Goal: Information Seeking & Learning: Compare options

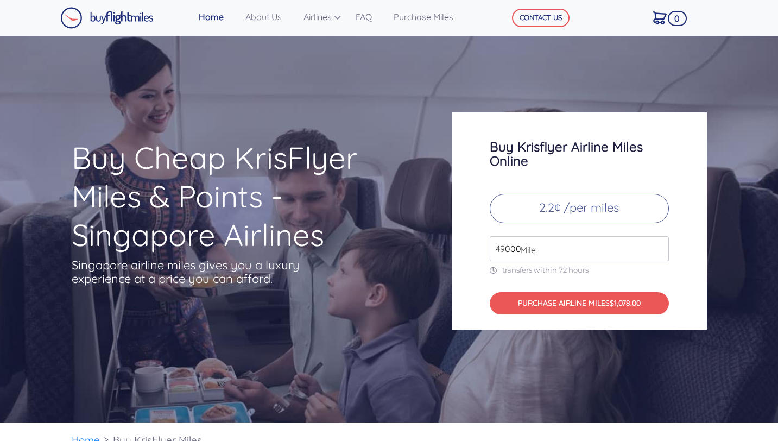
scroll to position [3626, 0]
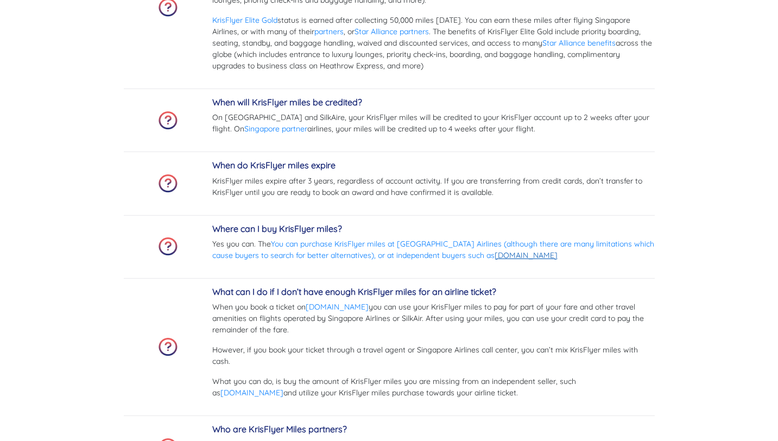
click at [518, 252] on link "[DOMAIN_NAME]" at bounding box center [526, 255] width 63 height 10
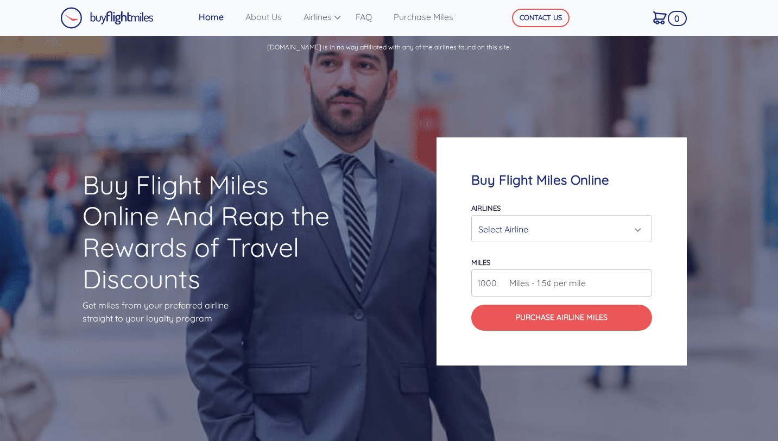
click at [546, 217] on div "Select Airline" at bounding box center [562, 229] width 180 height 26
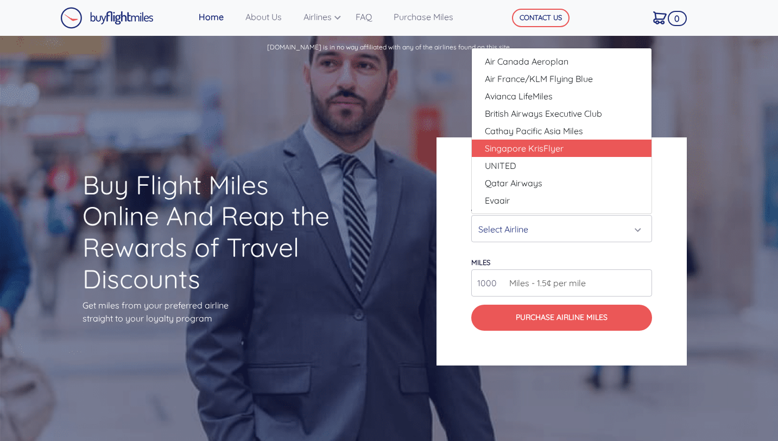
click at [541, 144] on span "Singapore KrisFlyer" at bounding box center [524, 148] width 79 height 13
select select "Singapore KrisFlyer"
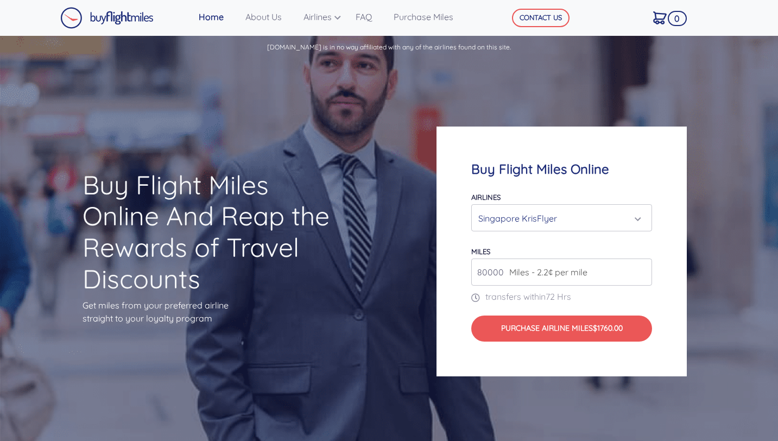
click at [514, 272] on span "Miles - 2.2¢ per mile" at bounding box center [546, 272] width 84 height 13
click at [626, 272] on input "80000" at bounding box center [562, 272] width 181 height 27
click at [486, 277] on input "80000" at bounding box center [562, 272] width 181 height 27
click at [674, 278] on div "Buy Flight Miles Online Airlines Air Canada Aeroplan Air France/KLM Flying Blue…" at bounding box center [562, 251] width 250 height 249
click at [642, 268] on input "81000" at bounding box center [562, 272] width 181 height 27
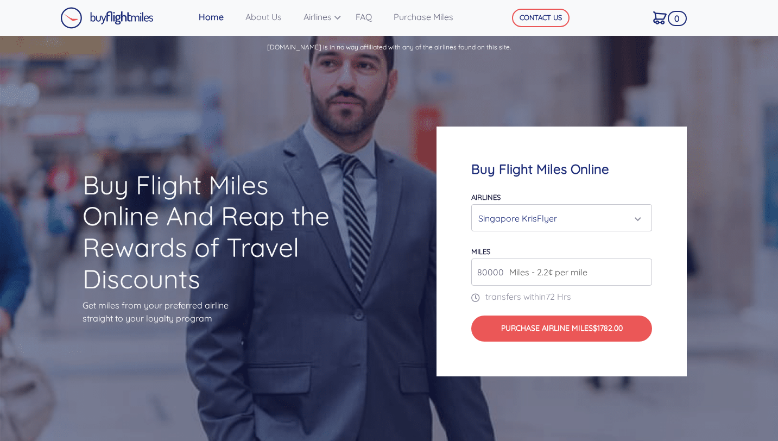
type input "80000"
click at [642, 275] on input "80000" at bounding box center [562, 272] width 181 height 27
click at [605, 224] on div "Singapore KrisFlyer" at bounding box center [559, 218] width 160 height 21
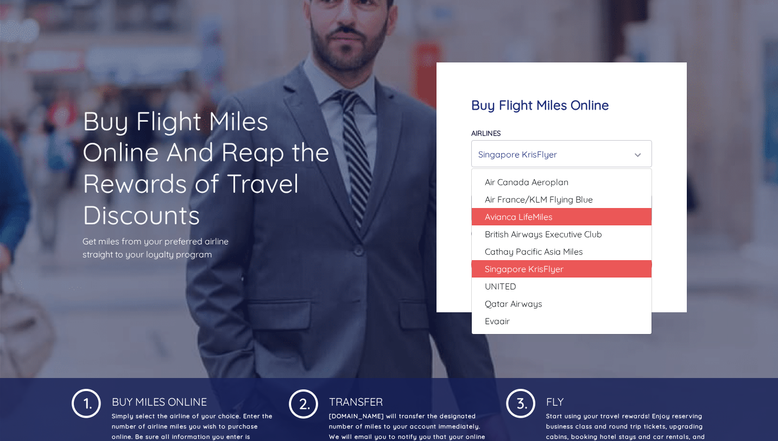
scroll to position [62, 0]
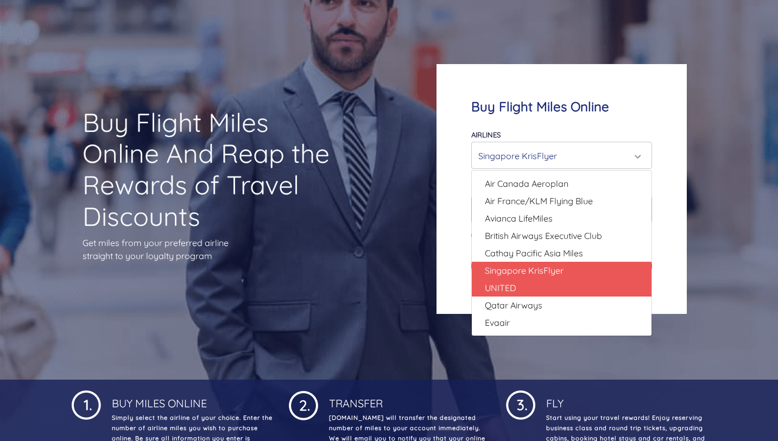
click at [563, 290] on link "UNITED" at bounding box center [562, 287] width 180 height 17
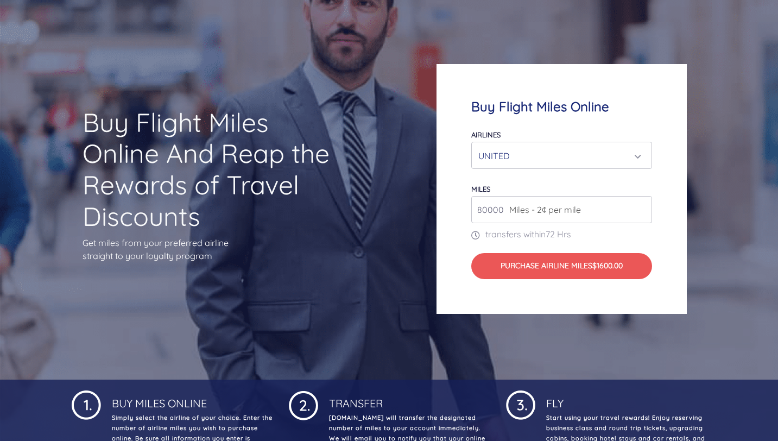
click at [617, 155] on div "UNITED" at bounding box center [559, 156] width 160 height 21
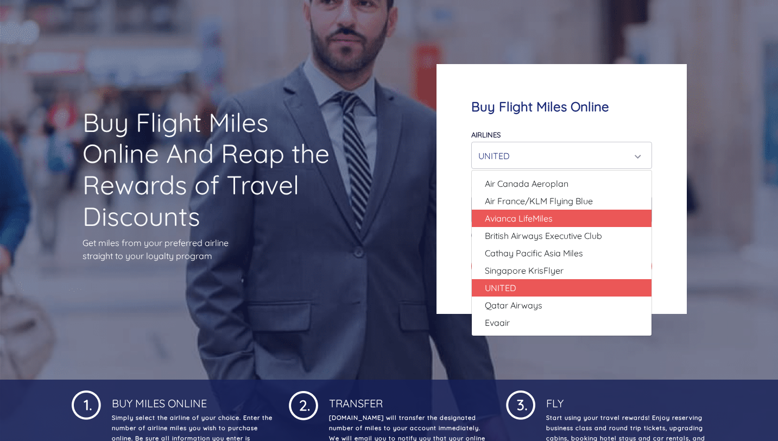
click at [576, 215] on link "Avianca LifeMiles" at bounding box center [562, 218] width 180 height 17
select select "Avianca LifeMiles"
type input "49000"
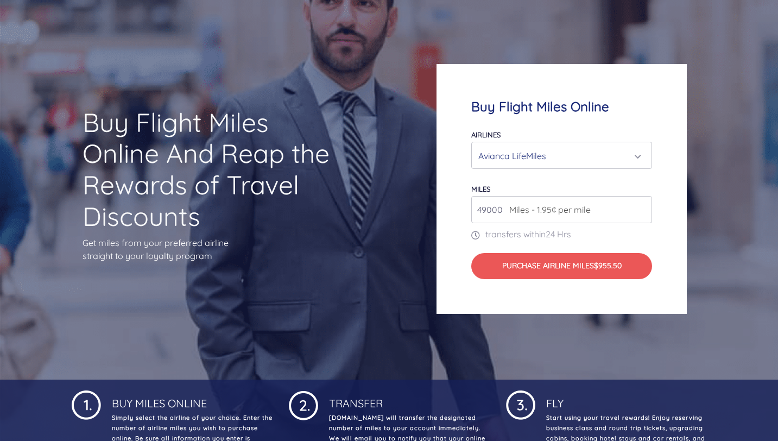
click at [587, 160] on div "Avianca LifeMiles" at bounding box center [559, 156] width 160 height 21
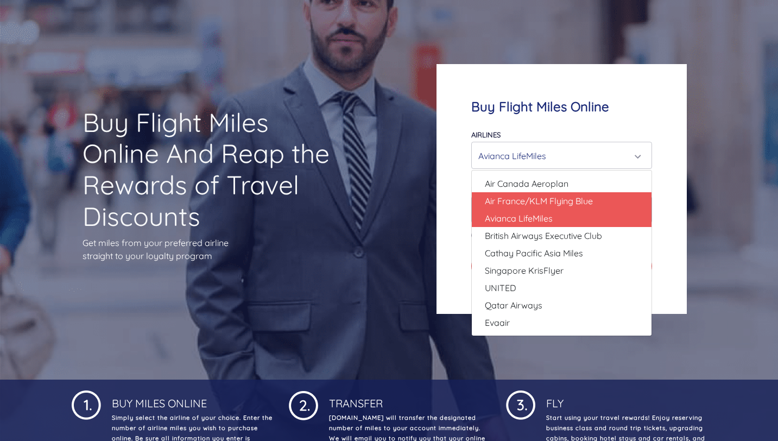
click at [576, 197] on span "Air France/KLM Flying Blue" at bounding box center [539, 200] width 108 height 13
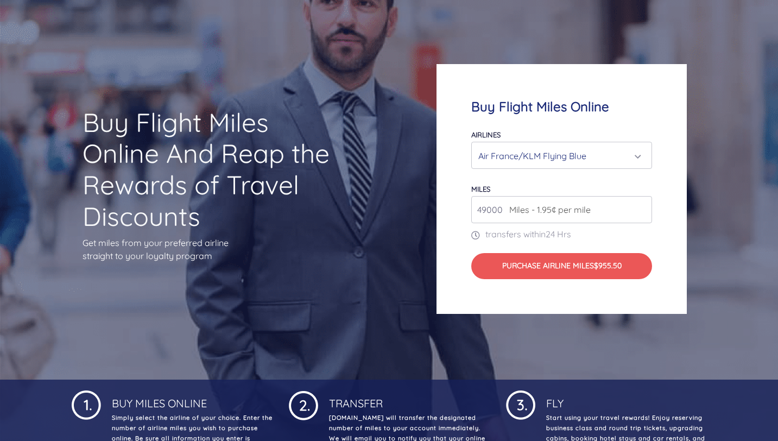
click at [591, 158] on div "Air France/KLM Flying Blue" at bounding box center [559, 156] width 160 height 21
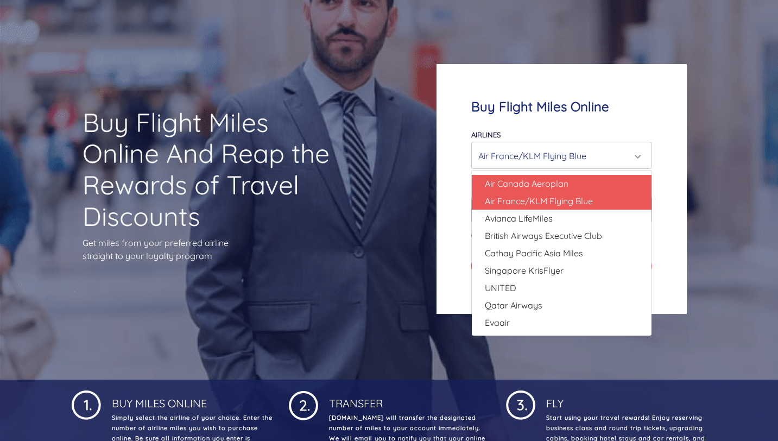
click at [583, 180] on link "Air Canada Aeroplan" at bounding box center [562, 183] width 180 height 17
select select "Air Canada Aeroplan"
type input "80000"
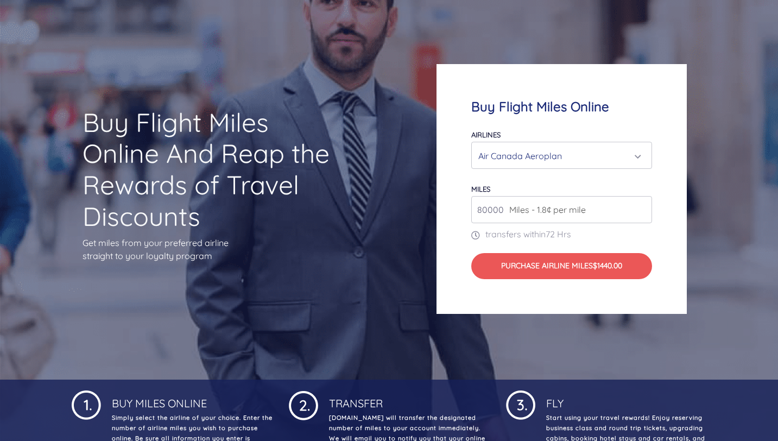
click at [583, 166] on div "Air Canada Aeroplan" at bounding box center [562, 155] width 180 height 26
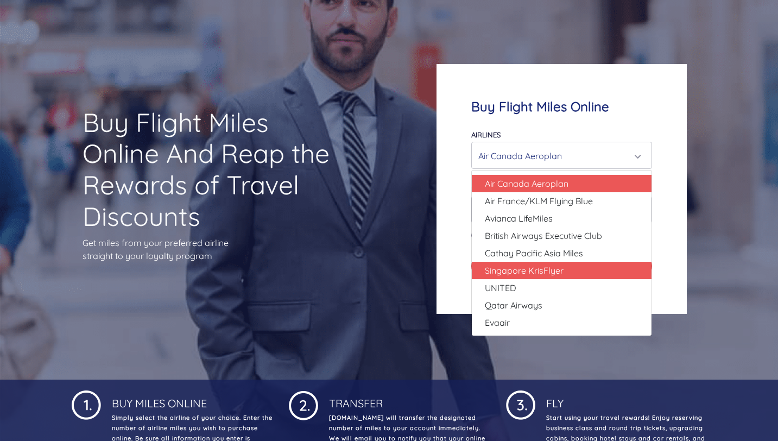
click at [556, 263] on link "Singapore KrisFlyer" at bounding box center [562, 270] width 180 height 17
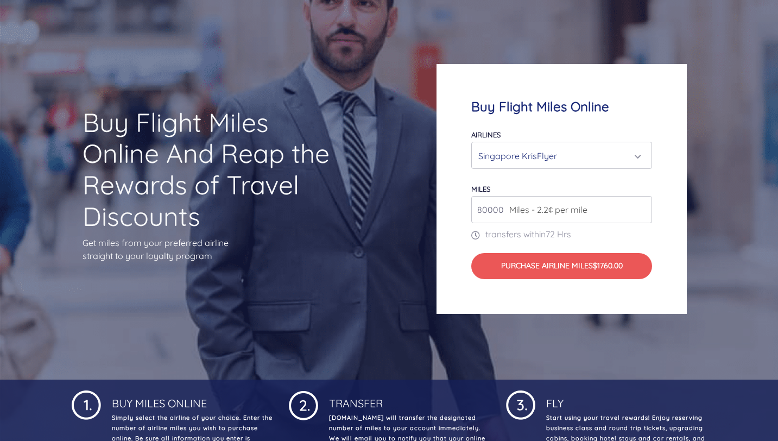
click at [568, 166] on div "Singapore KrisFlyer" at bounding box center [559, 156] width 160 height 21
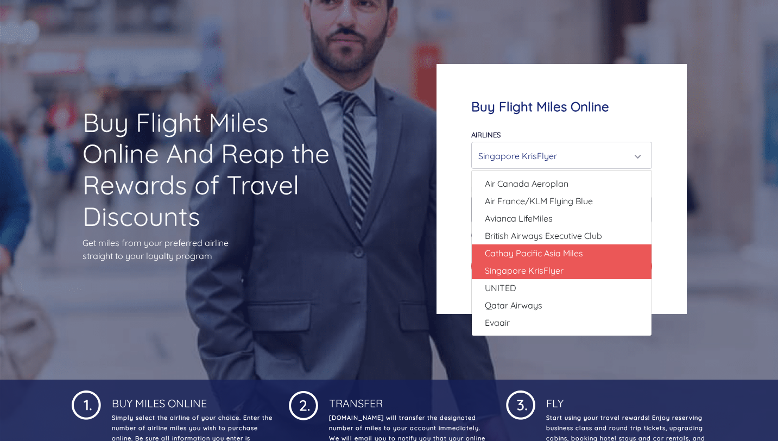
click at [548, 251] on span "Cathay Pacific Asia Miles" at bounding box center [534, 253] width 98 height 13
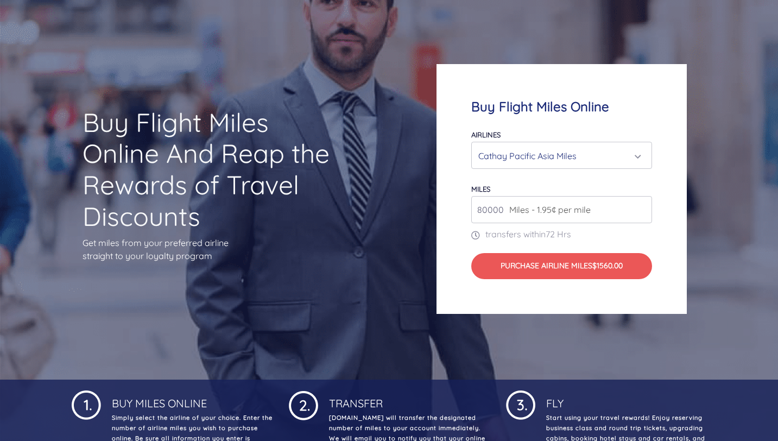
click at [585, 160] on div "Cathay Pacific Asia Miles" at bounding box center [559, 156] width 160 height 21
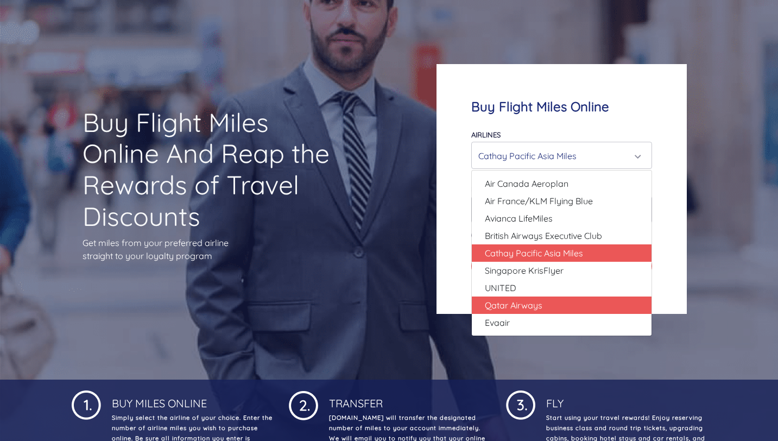
click at [547, 307] on link "Qatar Airways" at bounding box center [562, 305] width 180 height 17
select select "Qatar Airways"
type input "10000"
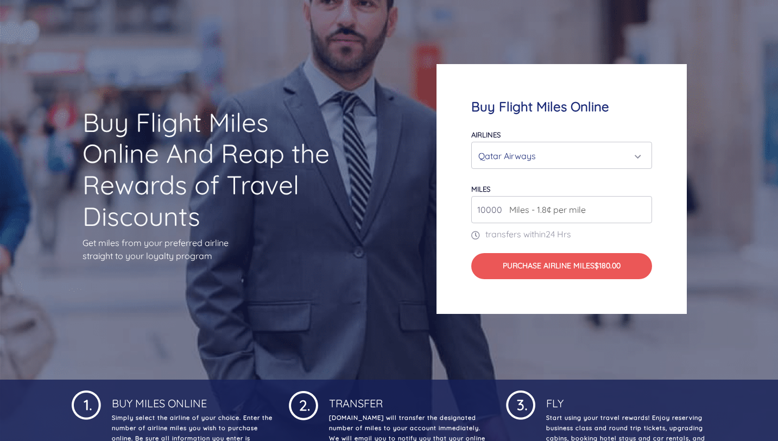
click at [585, 156] on div "Qatar Airways" at bounding box center [559, 156] width 160 height 21
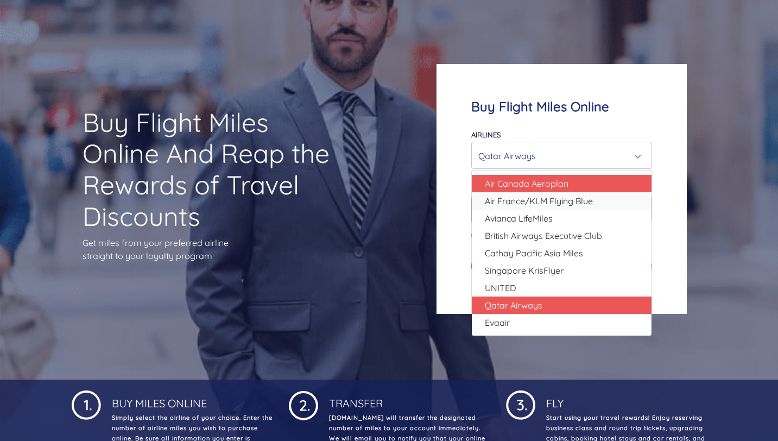
click at [562, 191] on ul "Air Canada Aeroplan Air France/KLM Flying Blue Avianca LifeMiles British Airway…" at bounding box center [562, 253] width 180 height 156
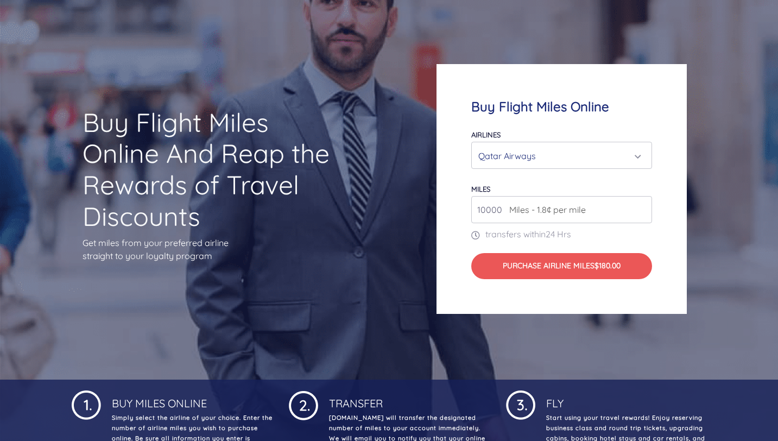
click at [536, 159] on div "Qatar Airways" at bounding box center [559, 156] width 160 height 21
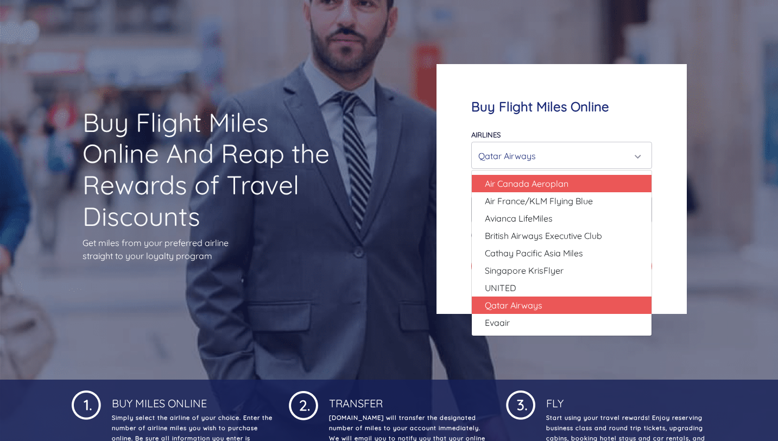
click at [530, 183] on span "Air Canada Aeroplan" at bounding box center [527, 183] width 84 height 13
select select "Air Canada Aeroplan"
type input "80000"
